Goal: Information Seeking & Learning: Learn about a topic

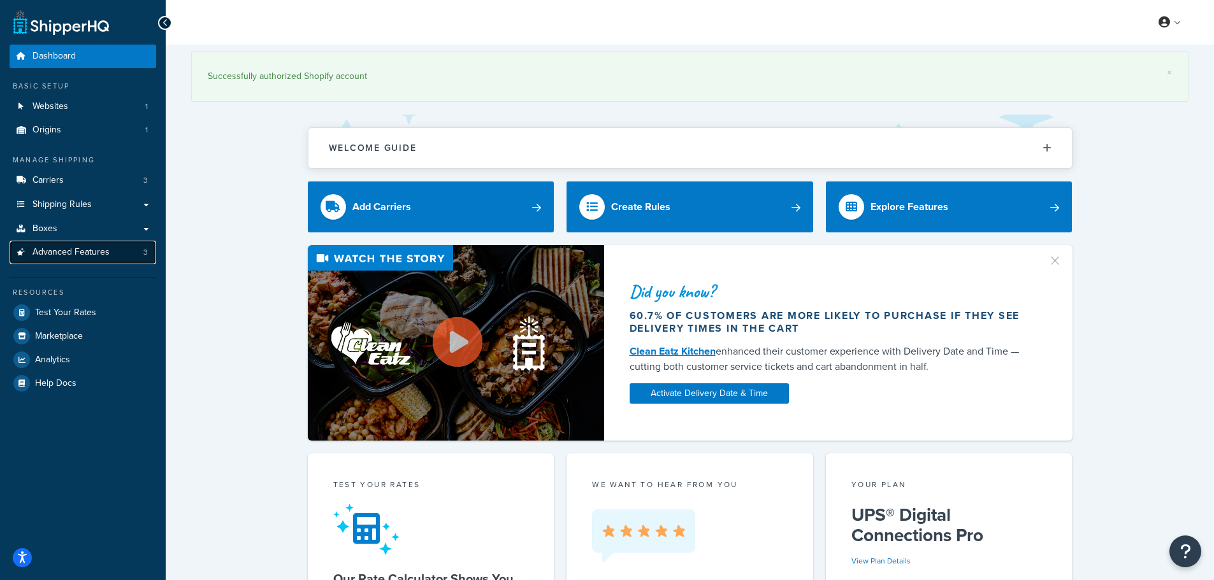
click at [77, 252] on span "Advanced Features" at bounding box center [70, 252] width 77 height 11
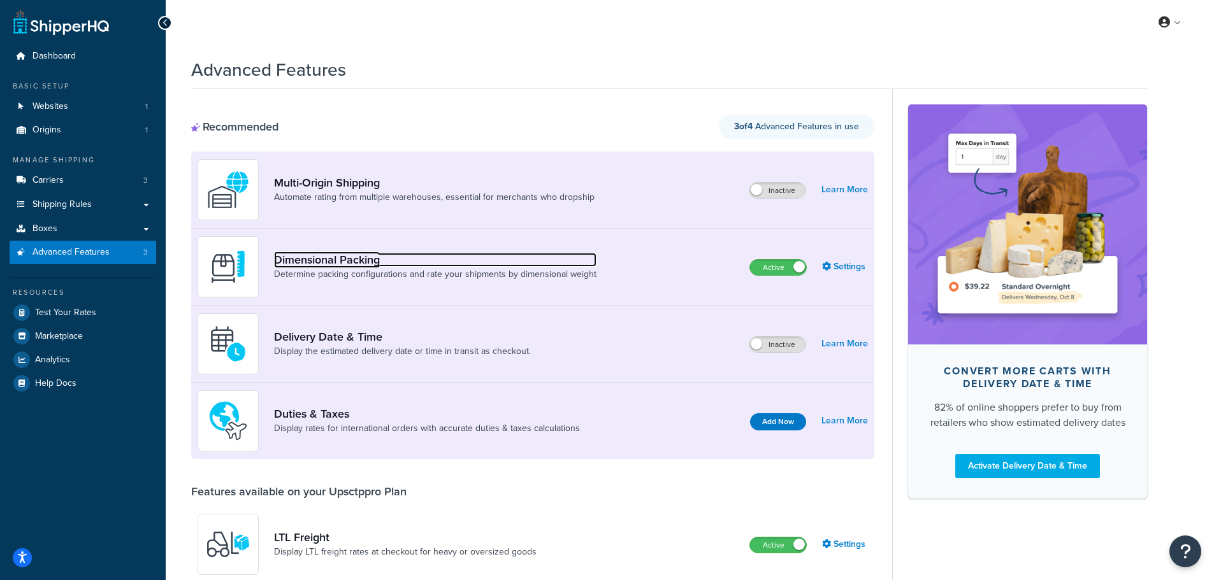
click at [345, 257] on link "Dimensional Packing" at bounding box center [435, 260] width 322 height 14
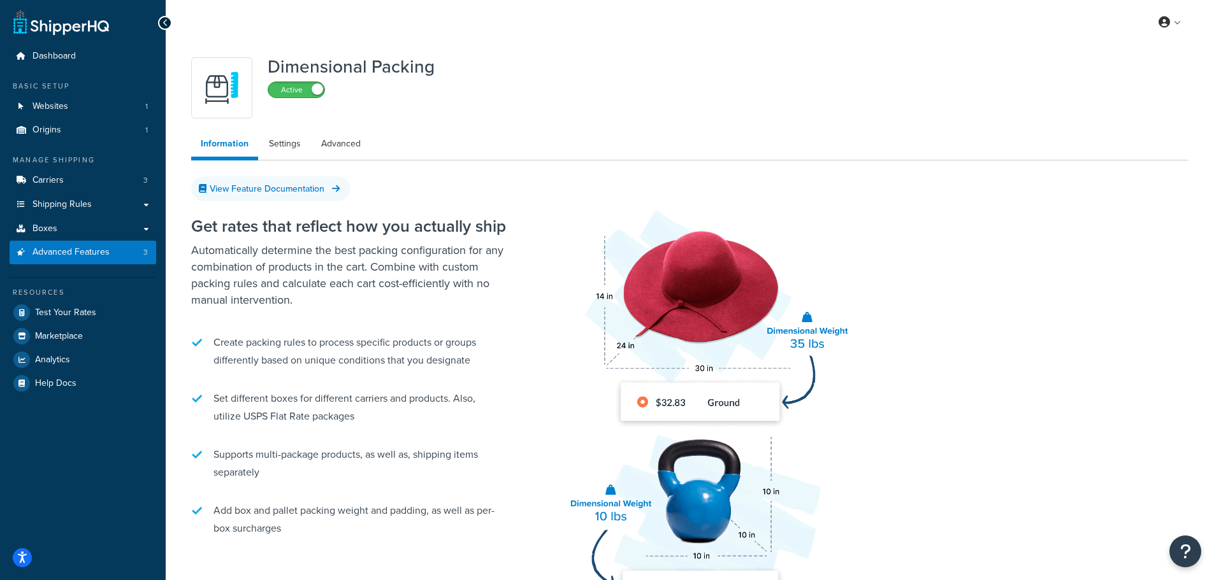
click at [314, 89] on span at bounding box center [317, 88] width 11 height 11
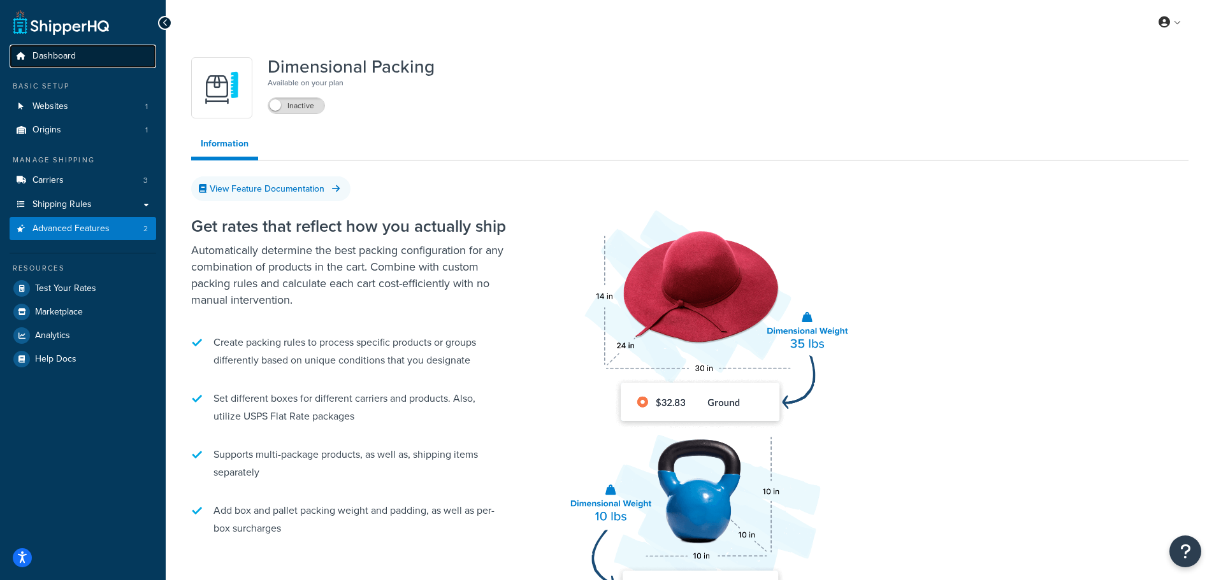
click at [49, 56] on span "Dashboard" at bounding box center [53, 56] width 43 height 11
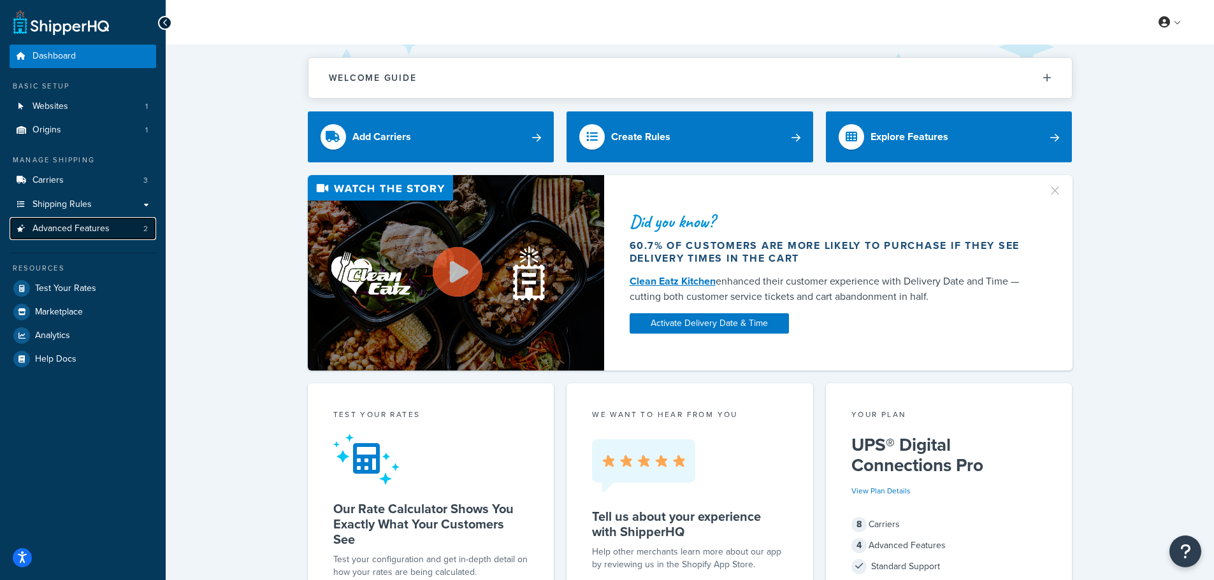
click at [76, 231] on span "Advanced Features" at bounding box center [70, 229] width 77 height 11
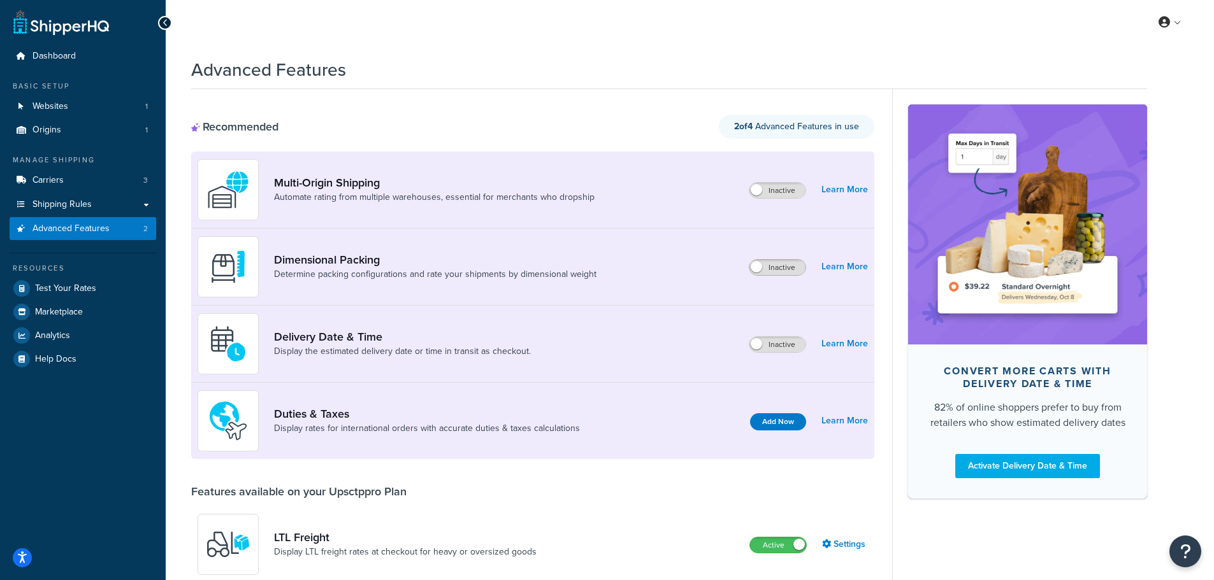
click at [756, 268] on span at bounding box center [756, 266] width 11 height 11
